Goal: Information Seeking & Learning: Learn about a topic

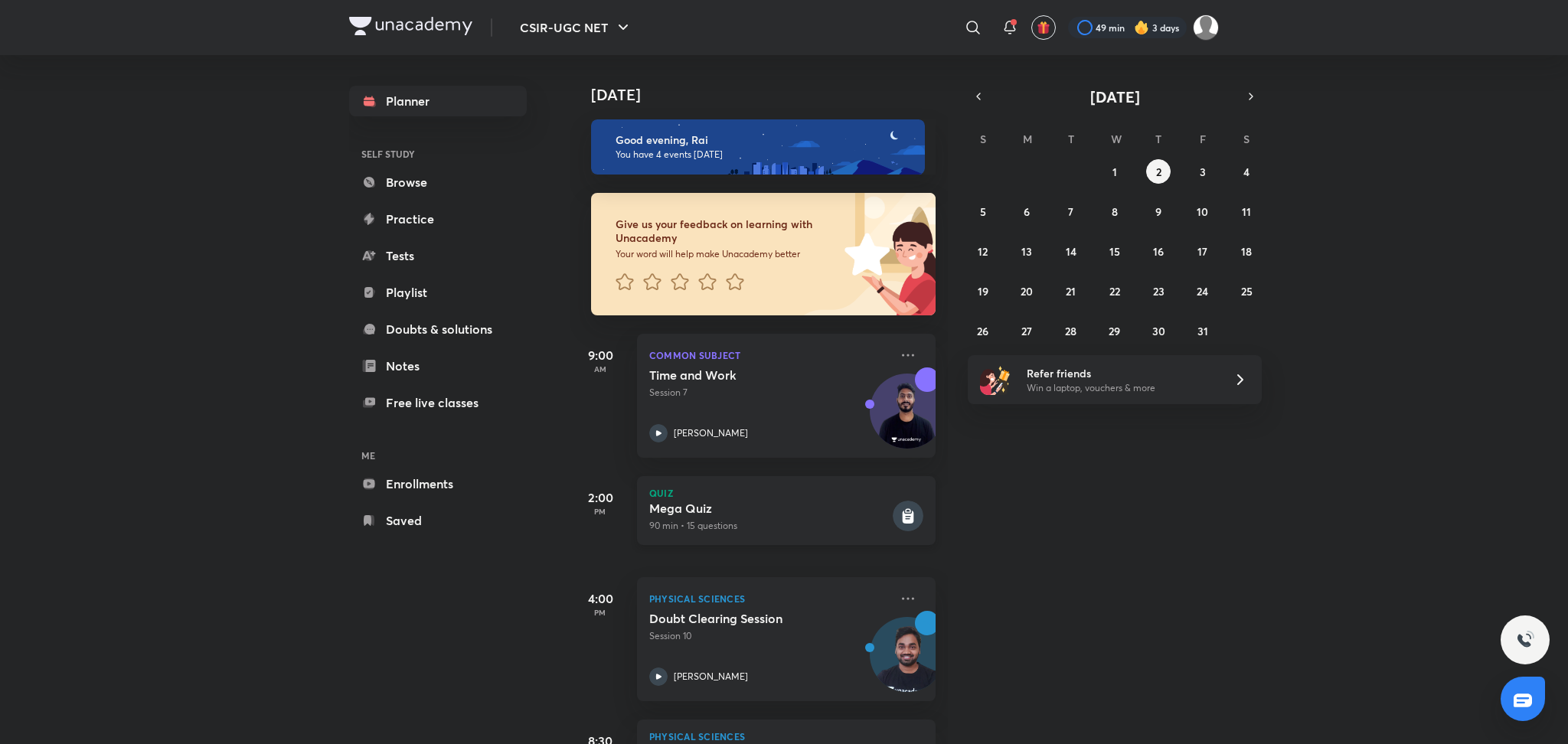
scroll to position [127, 0]
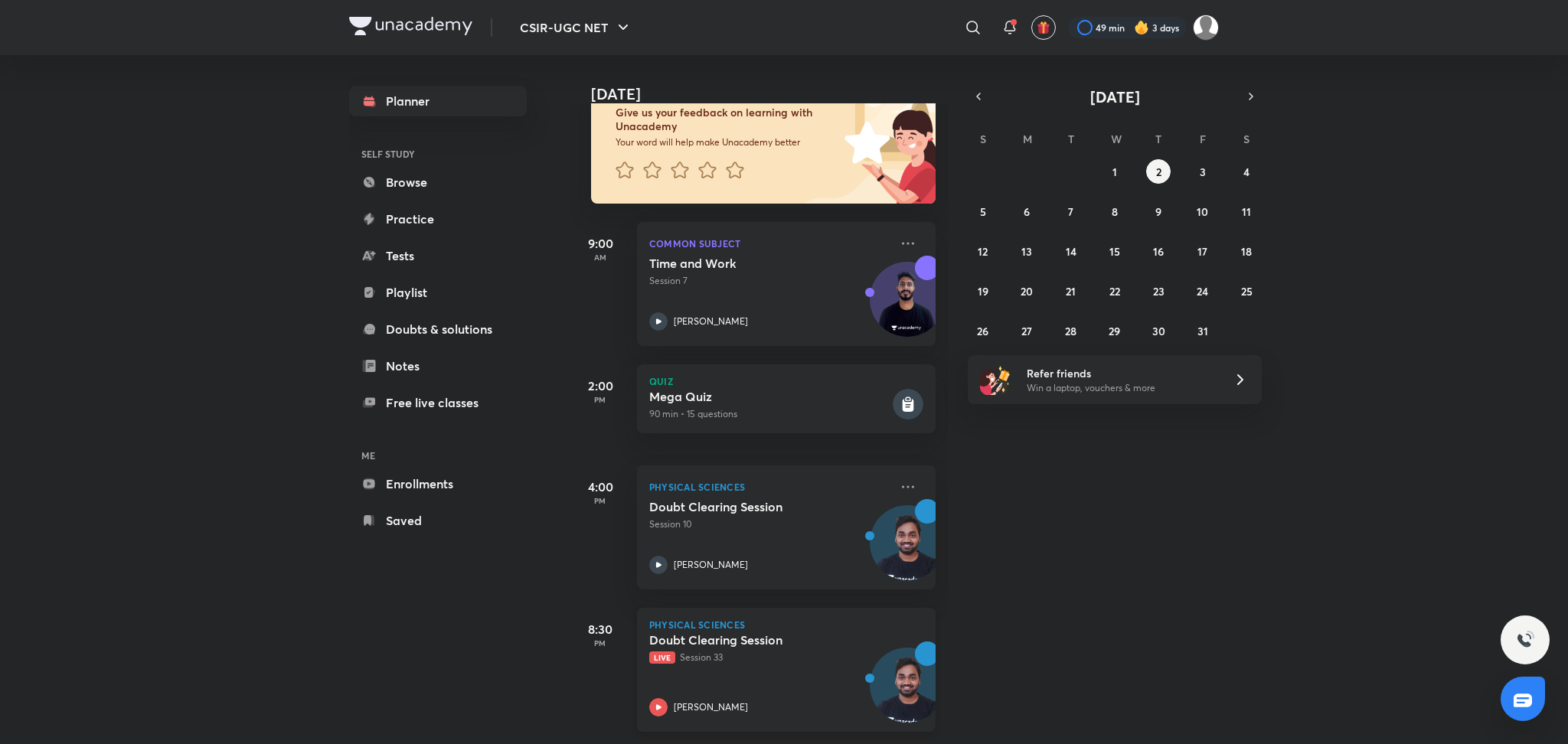
click at [737, 616] on div "Physical Sciences Doubt Clearing Session Live Session 33 [PERSON_NAME]" at bounding box center [786, 670] width 299 height 124
